Goal: Transaction & Acquisition: Book appointment/travel/reservation

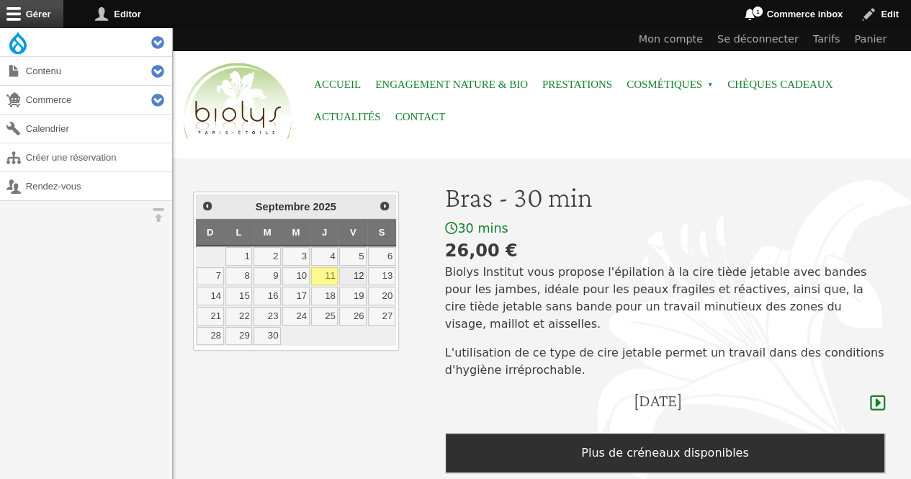
click at [359, 273] on link "12" at bounding box center [352, 276] width 27 height 19
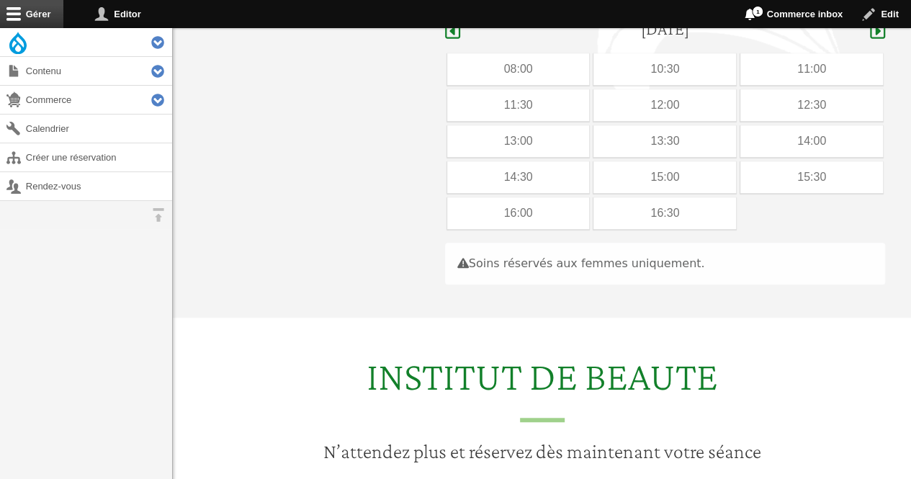
scroll to position [372, 0]
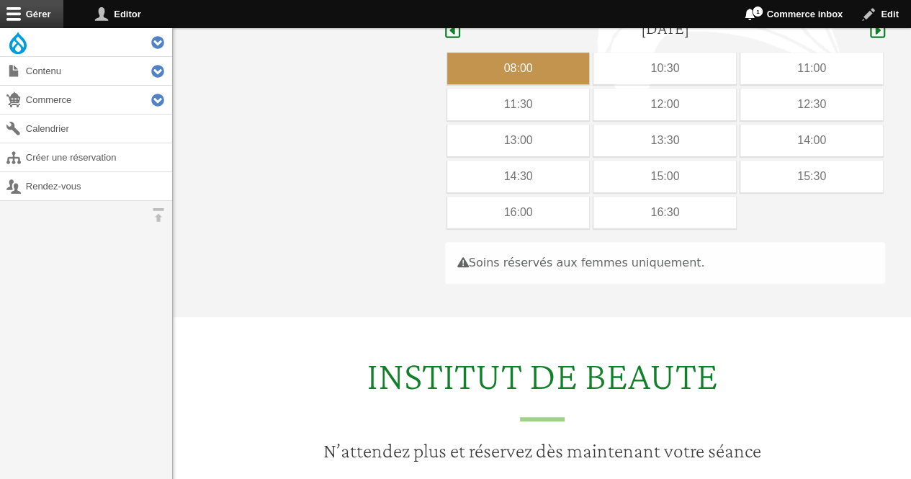
click at [531, 53] on div "08:00" at bounding box center [518, 69] width 143 height 32
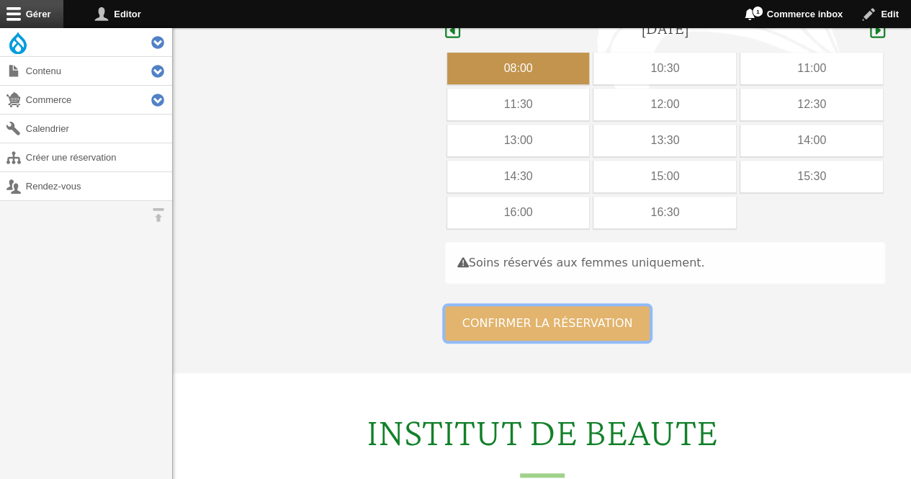
click at [498, 318] on button "Confirmer la réservation" at bounding box center [547, 323] width 205 height 35
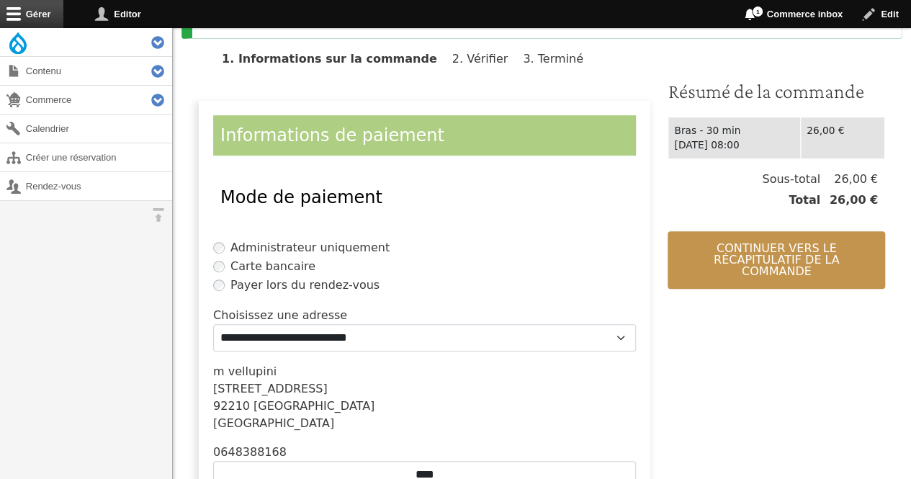
scroll to position [275, 0]
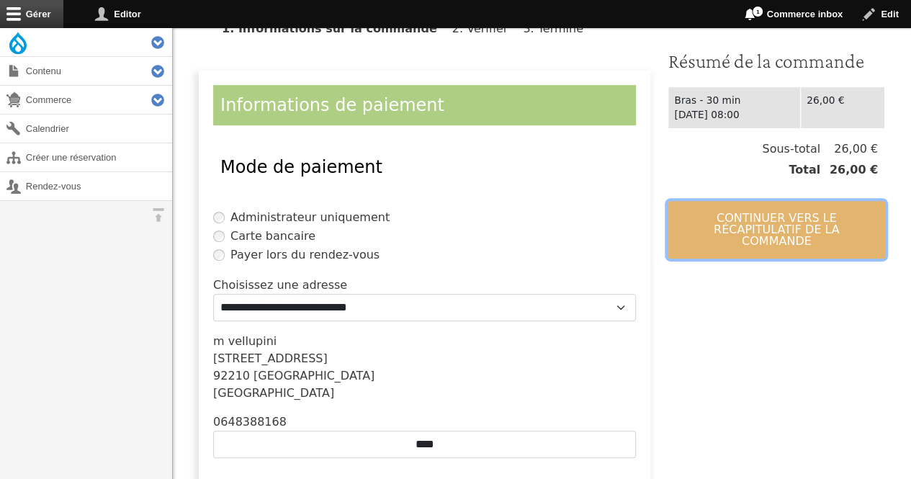
click at [771, 232] on button "Continuer vers le récapitulatif de la commande" at bounding box center [777, 230] width 218 height 58
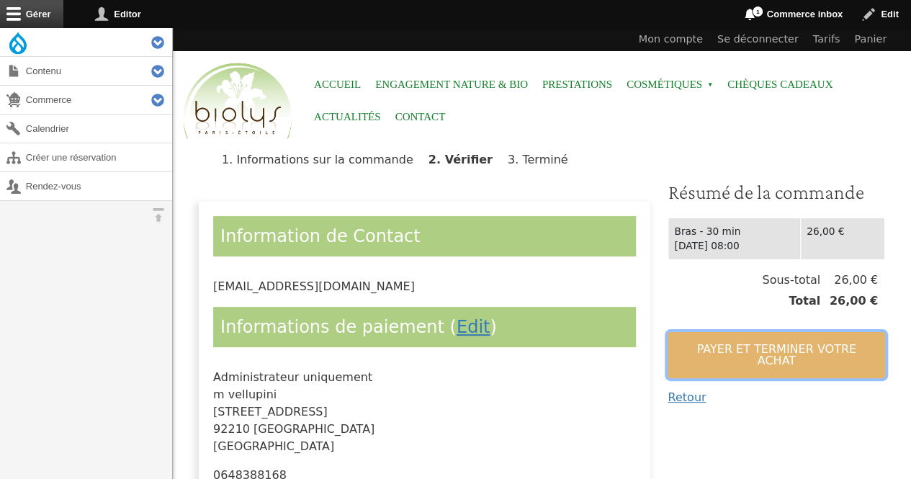
click at [735, 341] on button "Payer et terminer votre achat" at bounding box center [777, 355] width 218 height 46
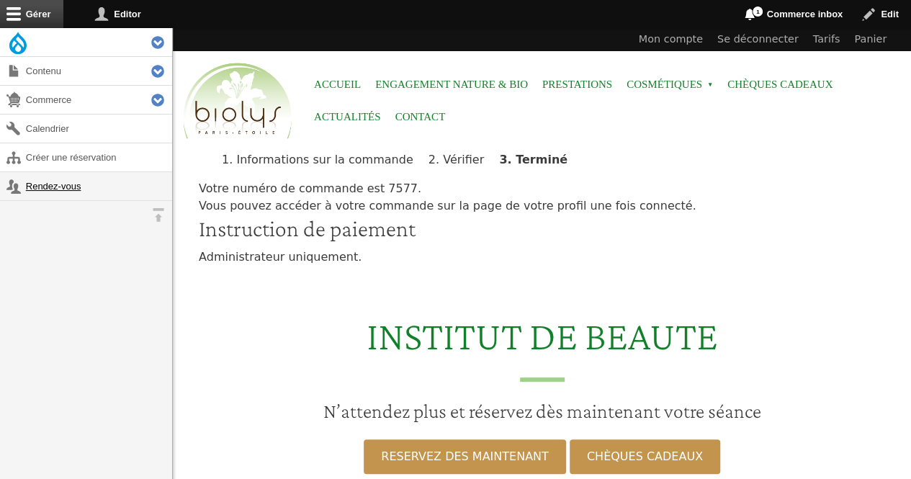
click at [66, 179] on link "Rendez-vous" at bounding box center [86, 186] width 172 height 28
